Goal: Task Accomplishment & Management: Manage account settings

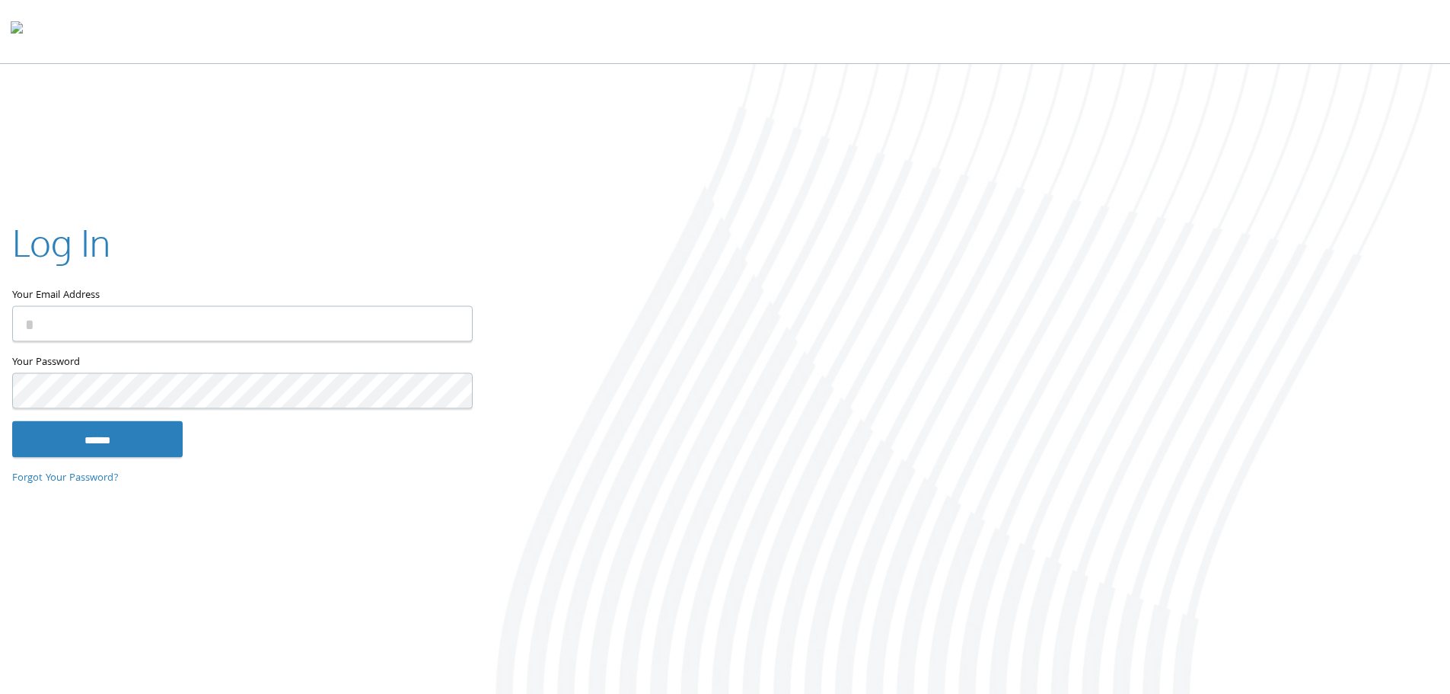
click at [229, 323] on input "Your Email Address" at bounding box center [242, 323] width 461 height 36
click at [219, 312] on input "Your Email Address" at bounding box center [242, 323] width 461 height 36
click at [113, 327] on input "Your Email Address" at bounding box center [242, 323] width 461 height 36
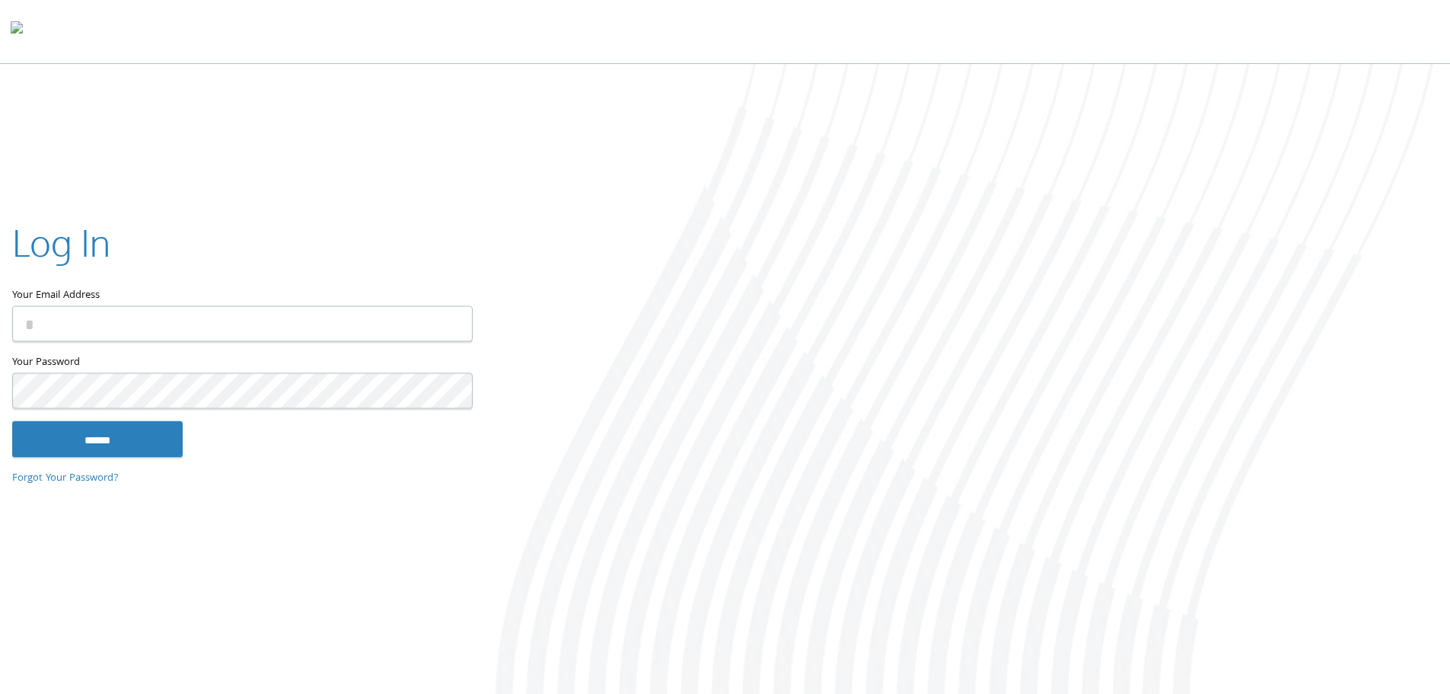
click at [113, 327] on input "Your Email Address" at bounding box center [242, 323] width 461 height 36
click at [113, 323] on input "Your Email Address" at bounding box center [242, 323] width 461 height 36
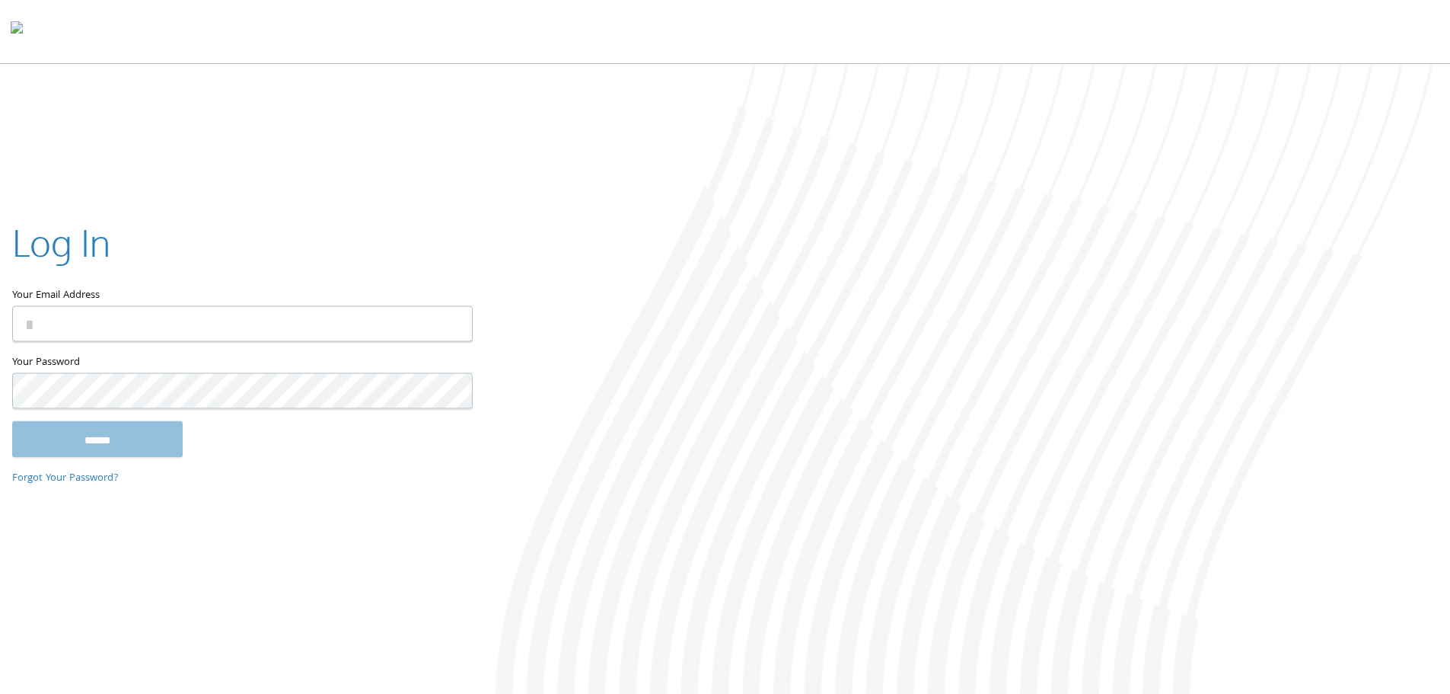
click at [113, 323] on input "Your Email Address" at bounding box center [242, 323] width 461 height 36
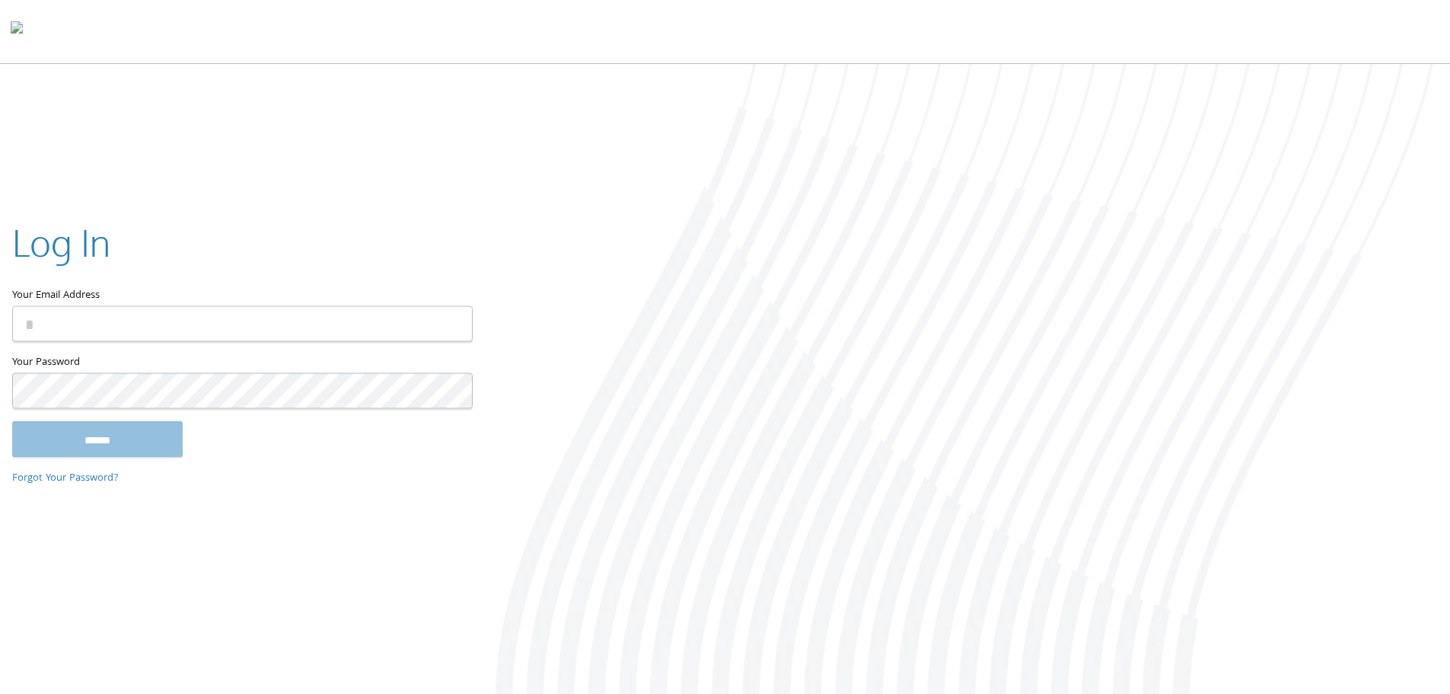
click at [113, 323] on input "Your Email Address" at bounding box center [242, 323] width 461 height 36
click at [94, 322] on input "Your Email Address" at bounding box center [242, 323] width 461 height 36
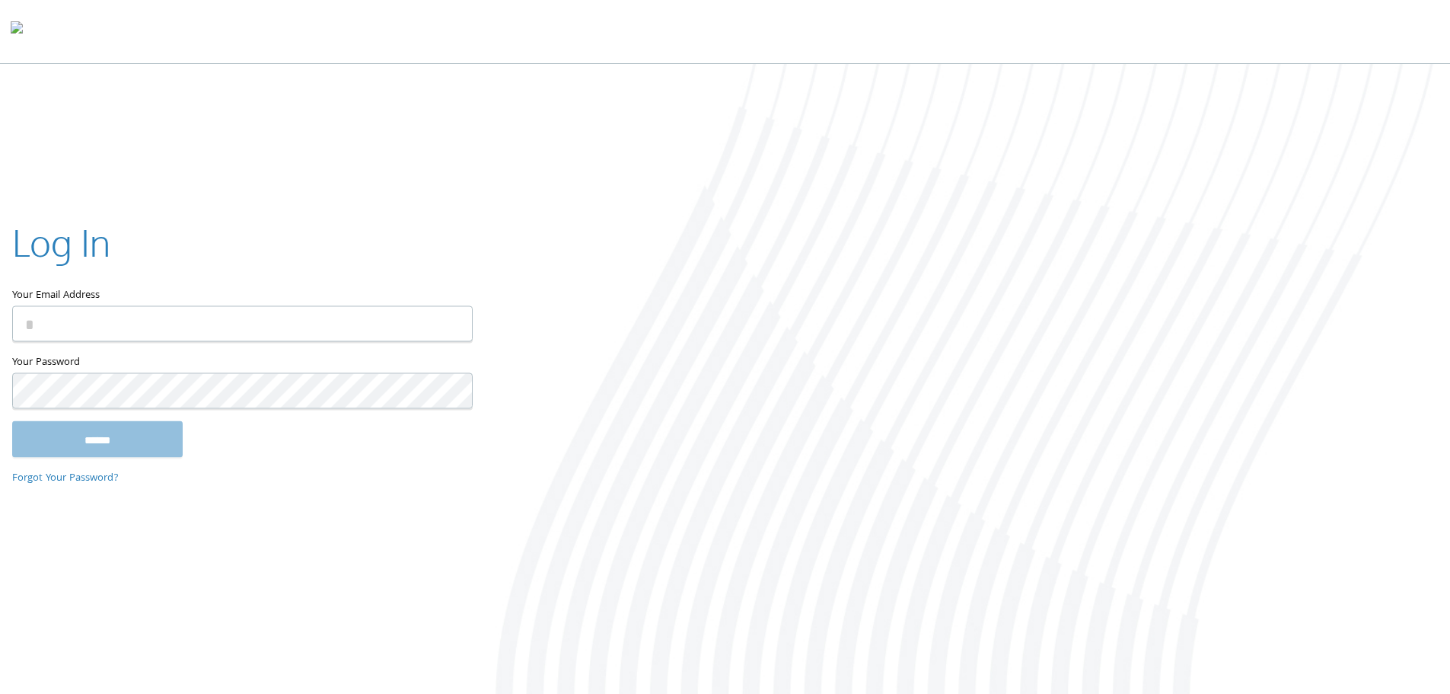
click at [94, 322] on input "Your Email Address" at bounding box center [242, 323] width 461 height 36
click at [85, 329] on input "Your Email Address" at bounding box center [242, 323] width 461 height 36
click at [199, 328] on input "Your Email Address" at bounding box center [242, 323] width 461 height 36
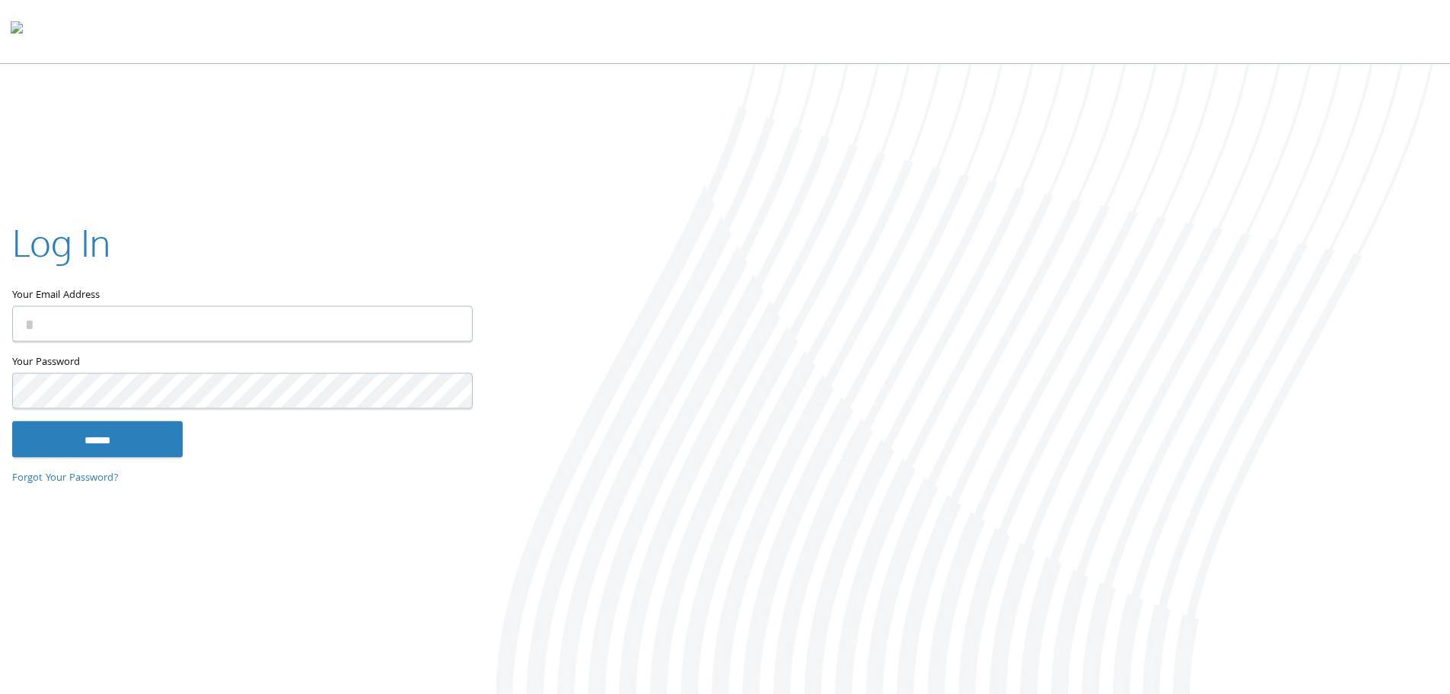
click at [12, 420] on input "******" at bounding box center [97, 438] width 171 height 37
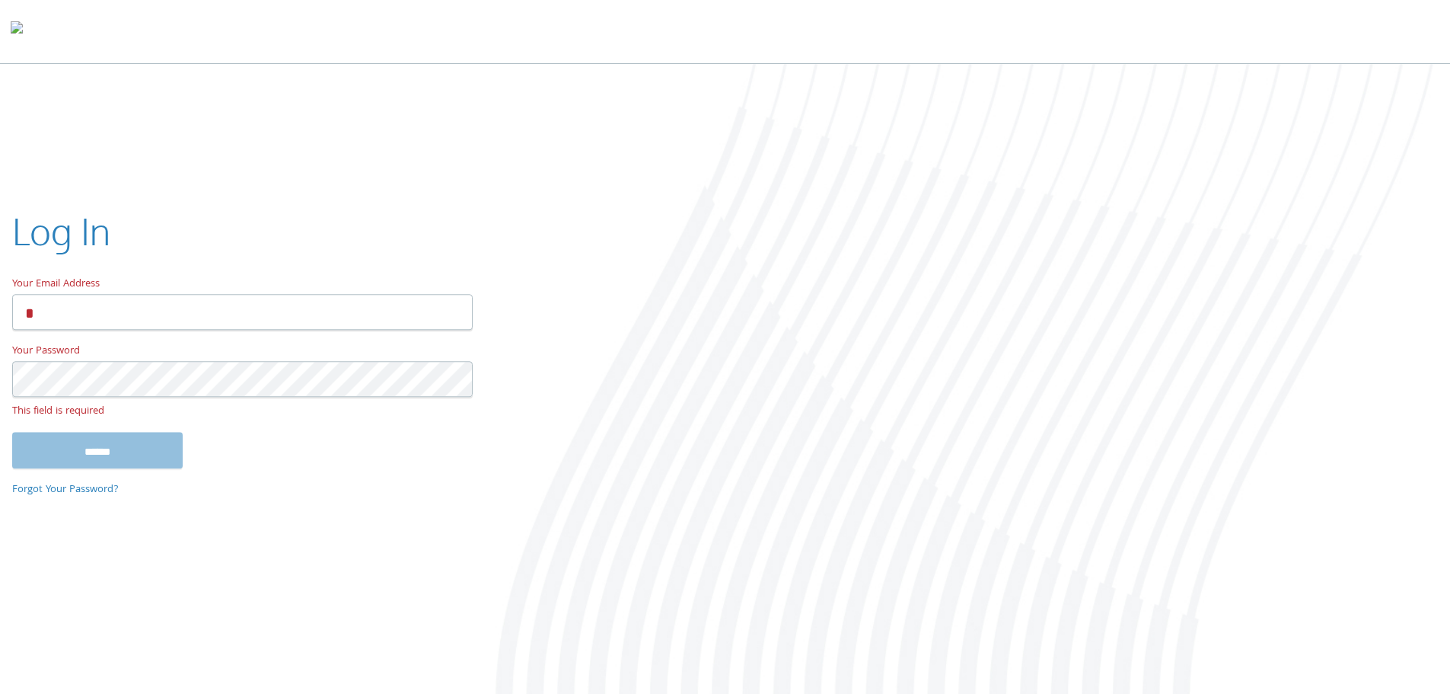
click at [199, 328] on input "Your Email Address" at bounding box center [242, 312] width 461 height 36
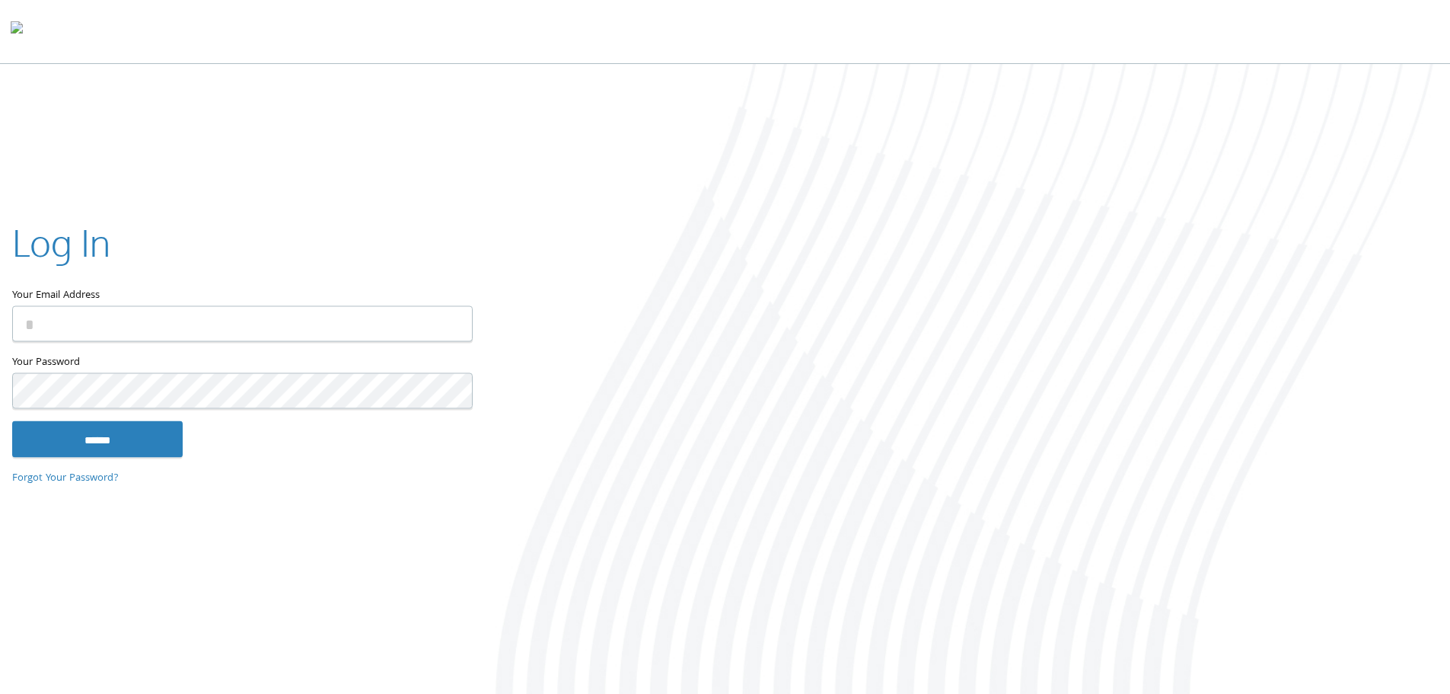
click at [150, 330] on input "Your Email Address" at bounding box center [242, 323] width 461 height 36
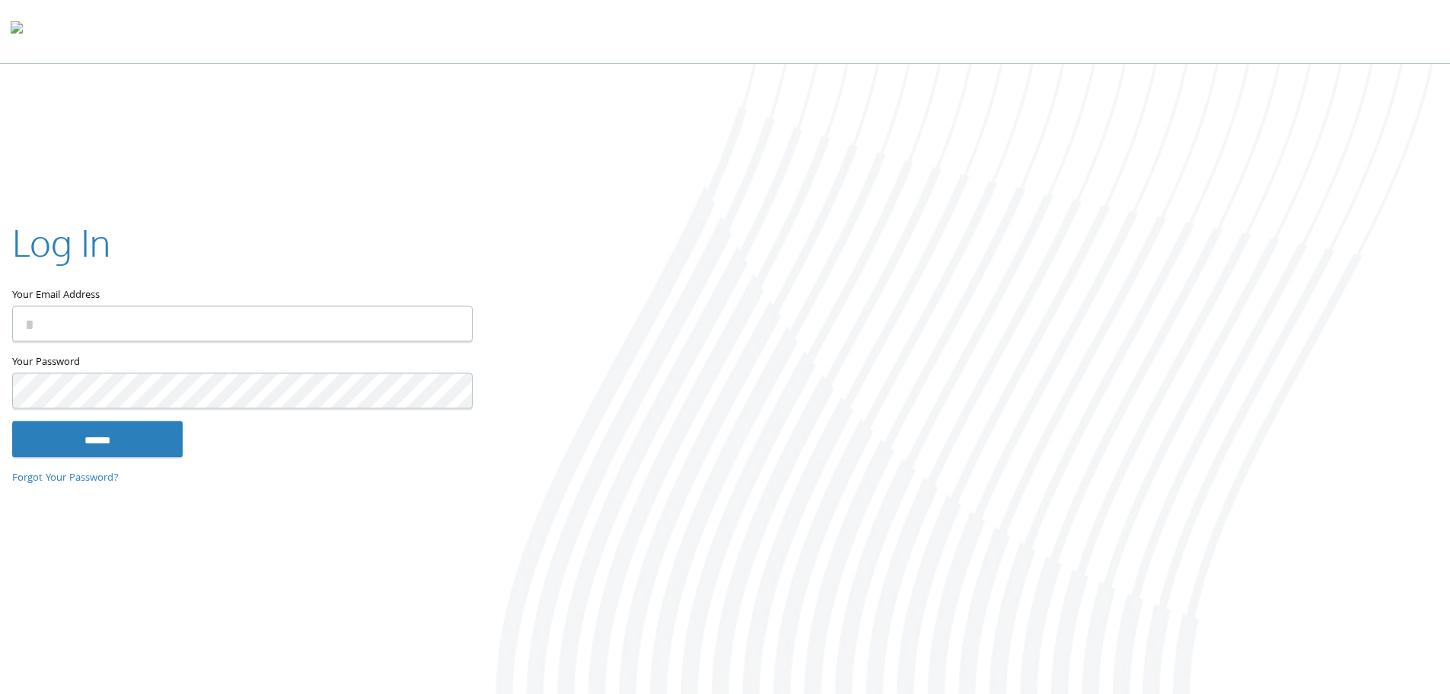
click at [150, 330] on input "Your Email Address" at bounding box center [242, 323] width 461 height 36
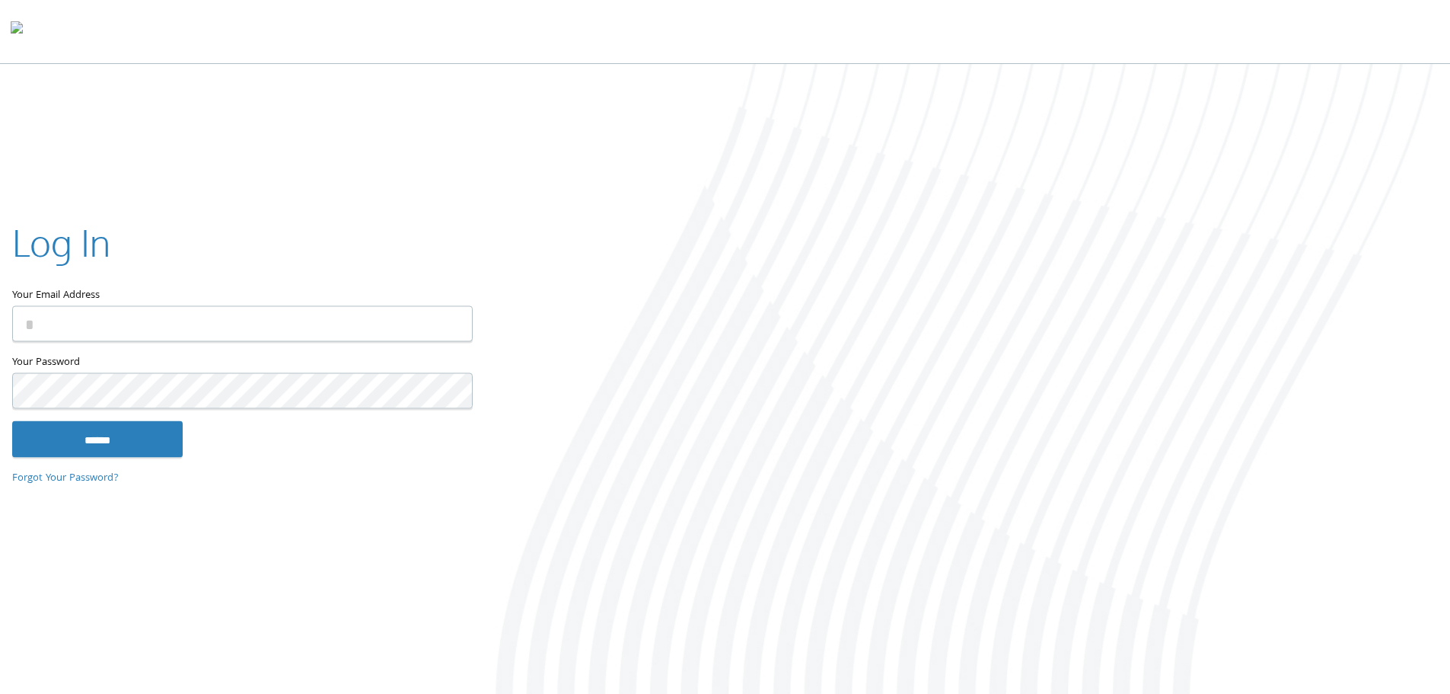
click at [150, 330] on input "Your Email Address" at bounding box center [242, 323] width 461 height 36
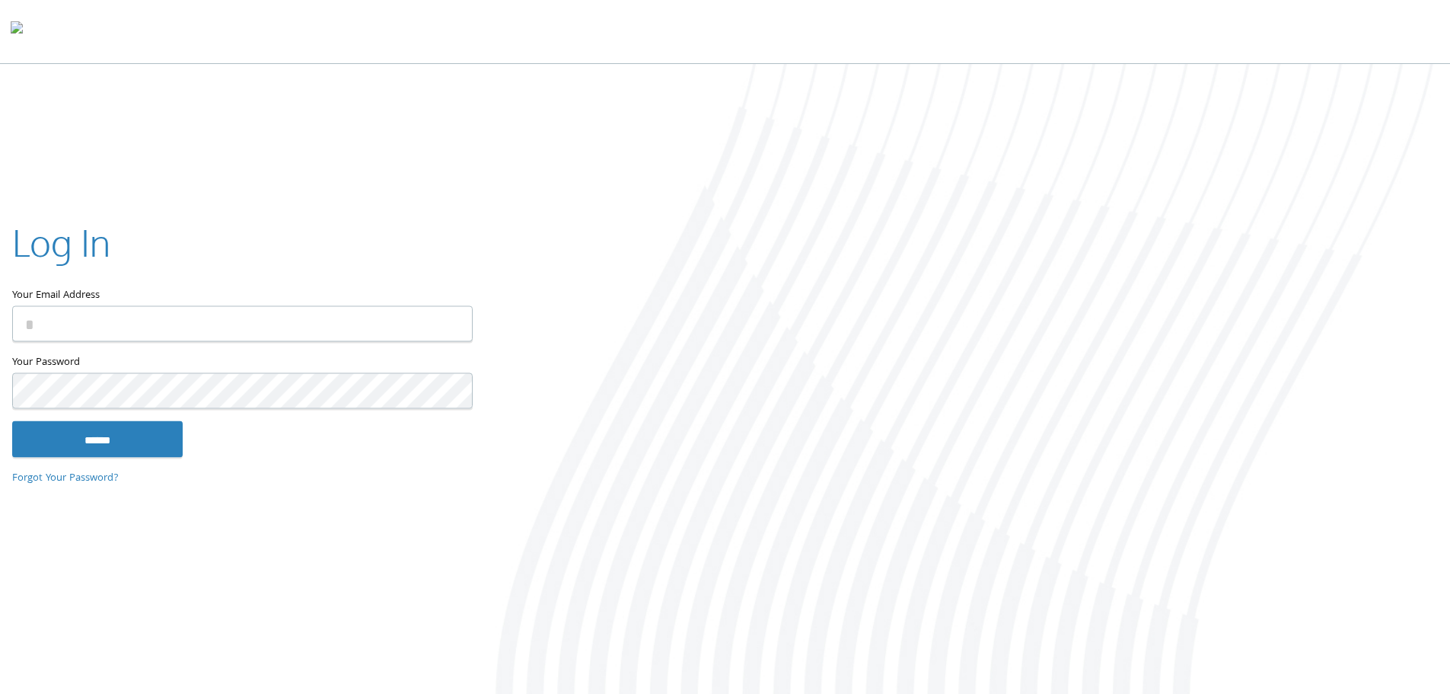
click at [150, 330] on input "Your Email Address" at bounding box center [242, 323] width 461 height 36
click at [136, 325] on input "Your Email Address" at bounding box center [242, 323] width 461 height 36
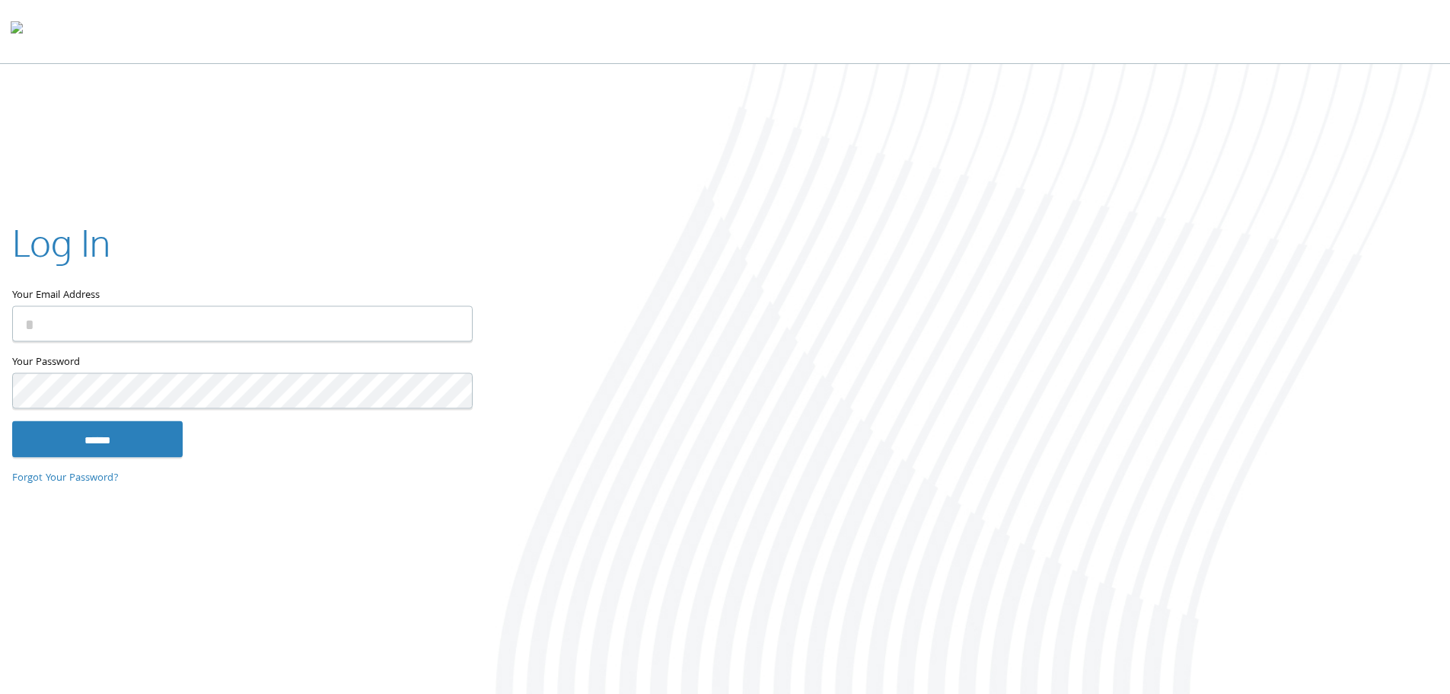
click at [136, 325] on input "Your Email Address" at bounding box center [242, 323] width 461 height 36
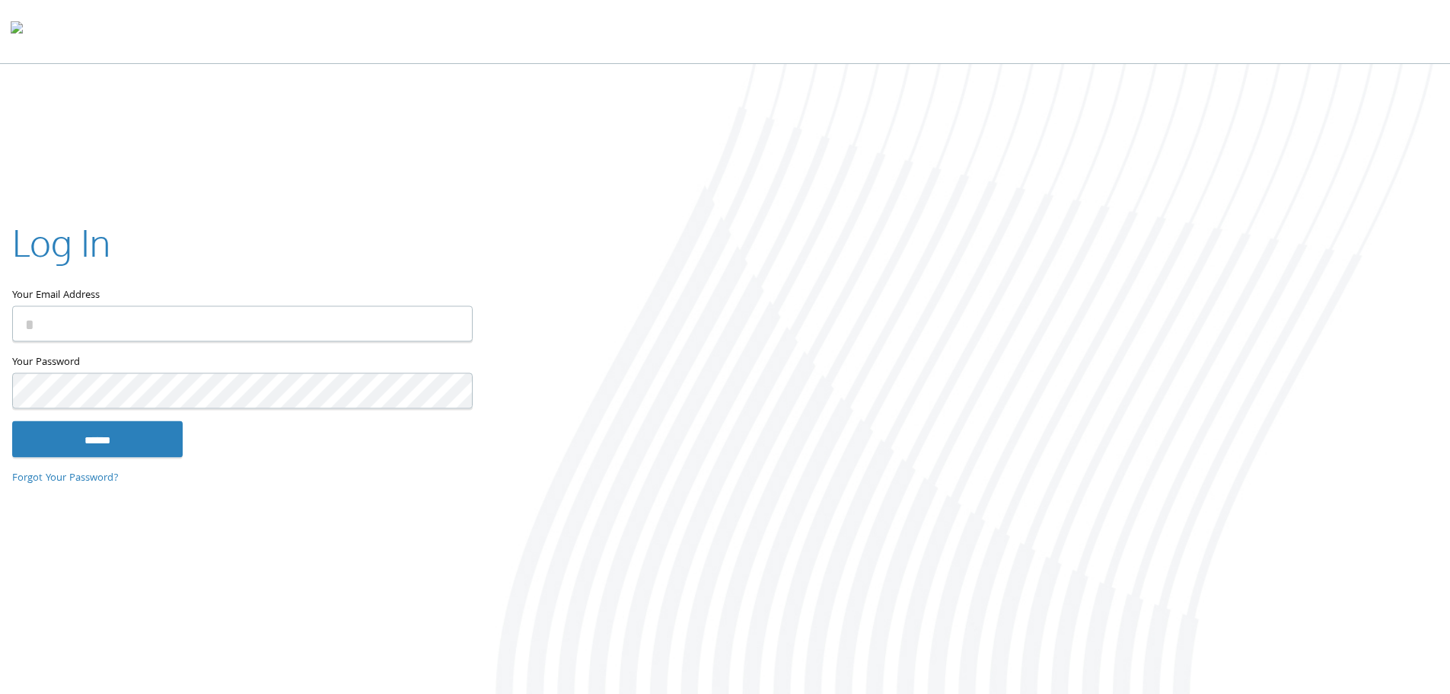
click at [136, 325] on input "Your Email Address" at bounding box center [242, 323] width 461 height 36
click at [0, 691] on com-1password-button at bounding box center [0, 697] width 0 height 0
type input "**********"
